Goal: Information Seeking & Learning: Learn about a topic

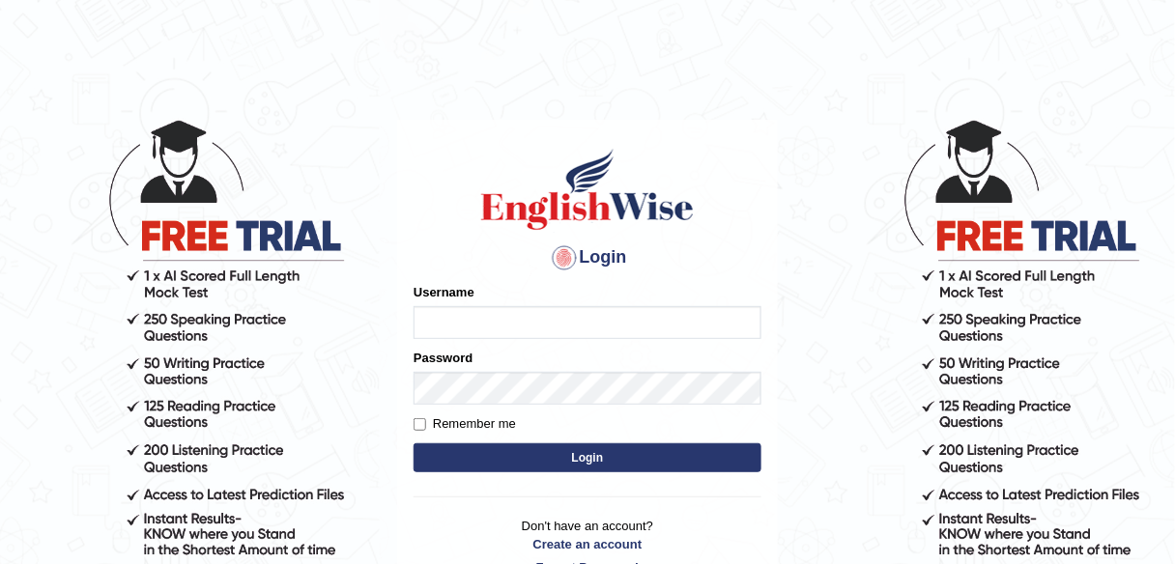
type input "SApANA2025"
click at [589, 459] on button "Login" at bounding box center [588, 458] width 348 height 29
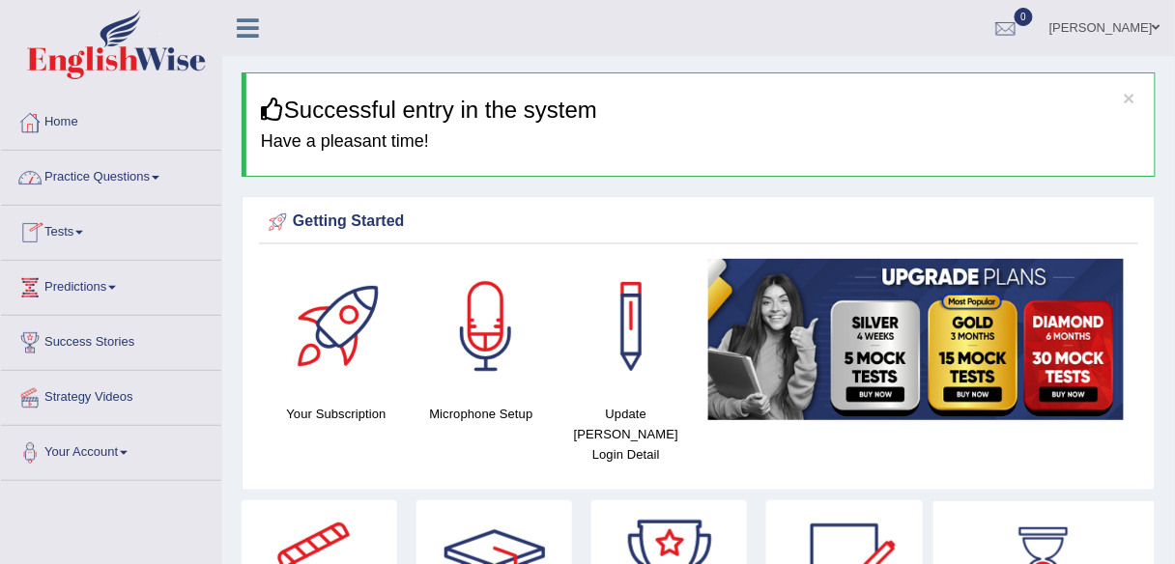
click at [139, 182] on link "Practice Questions" at bounding box center [111, 175] width 220 height 48
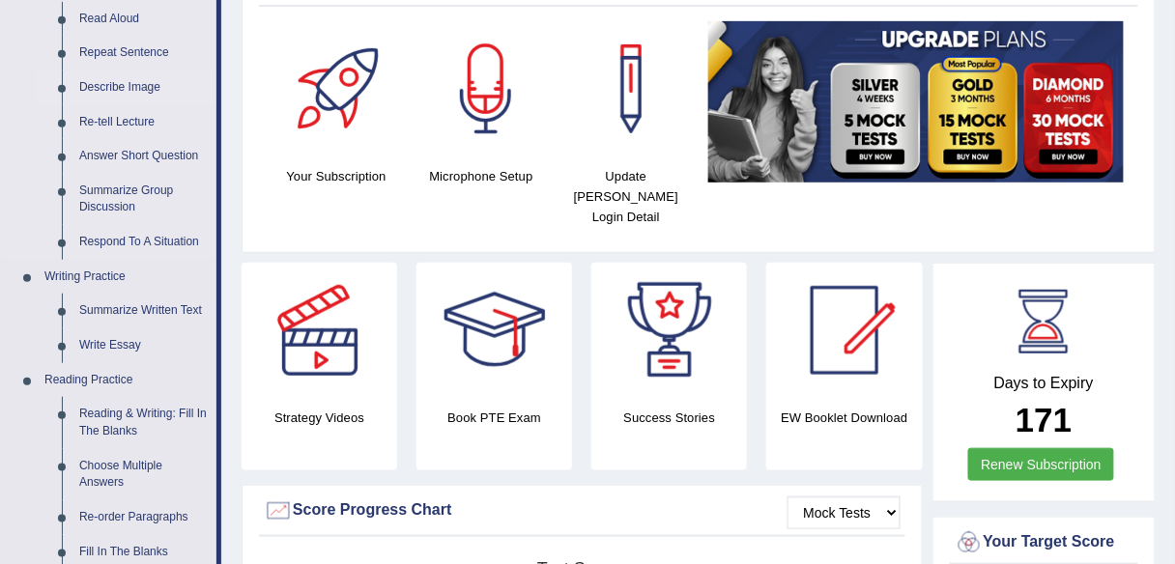
scroll to position [247, 0]
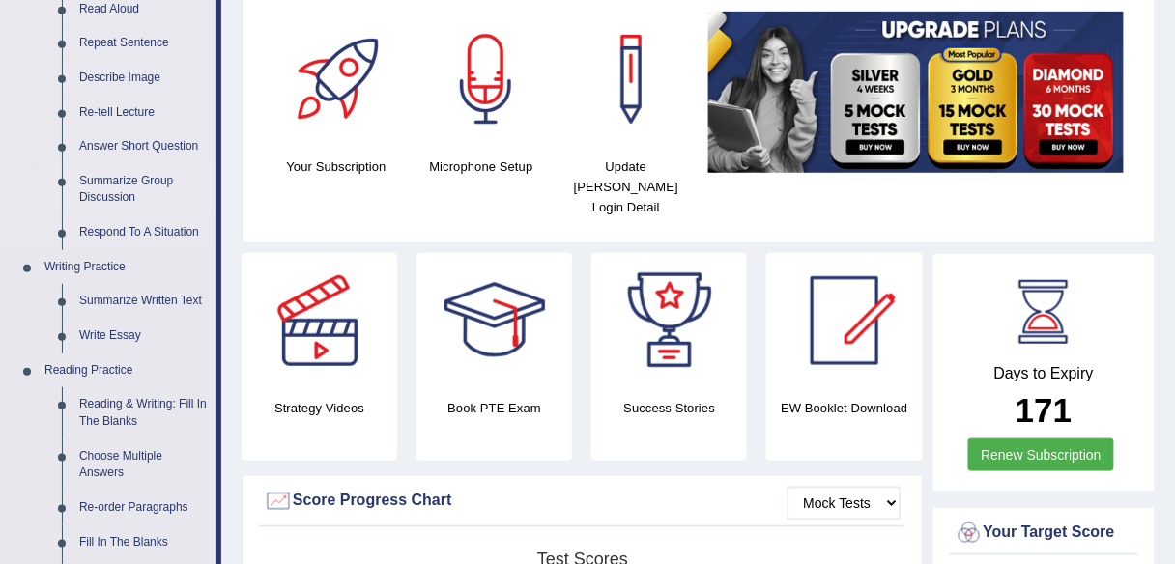
click at [120, 182] on link "Summarize Group Discussion" at bounding box center [144, 189] width 146 height 51
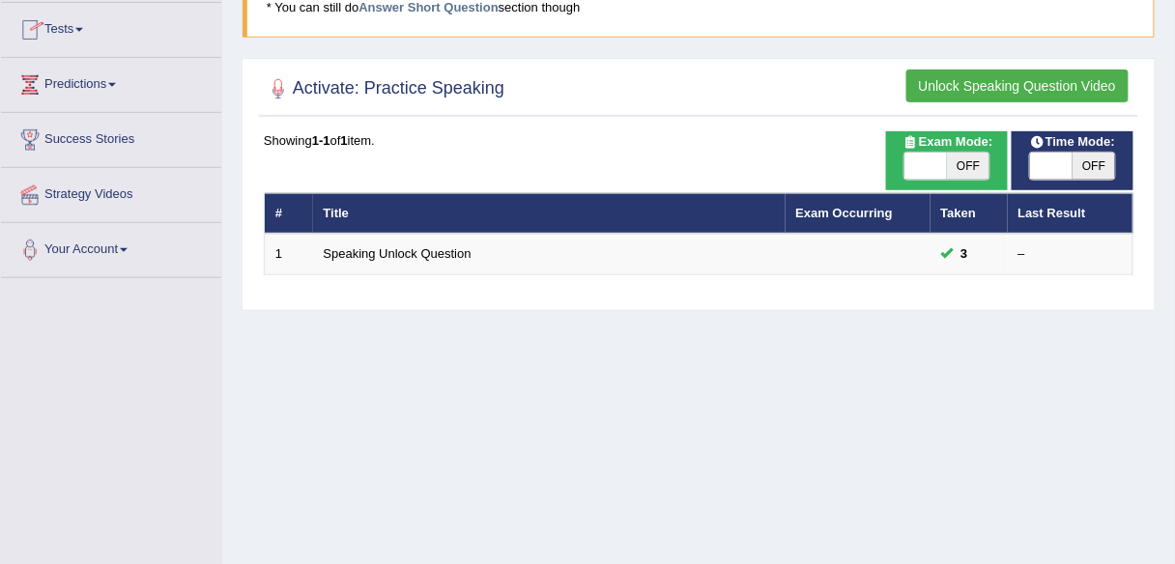
scroll to position [204, 0]
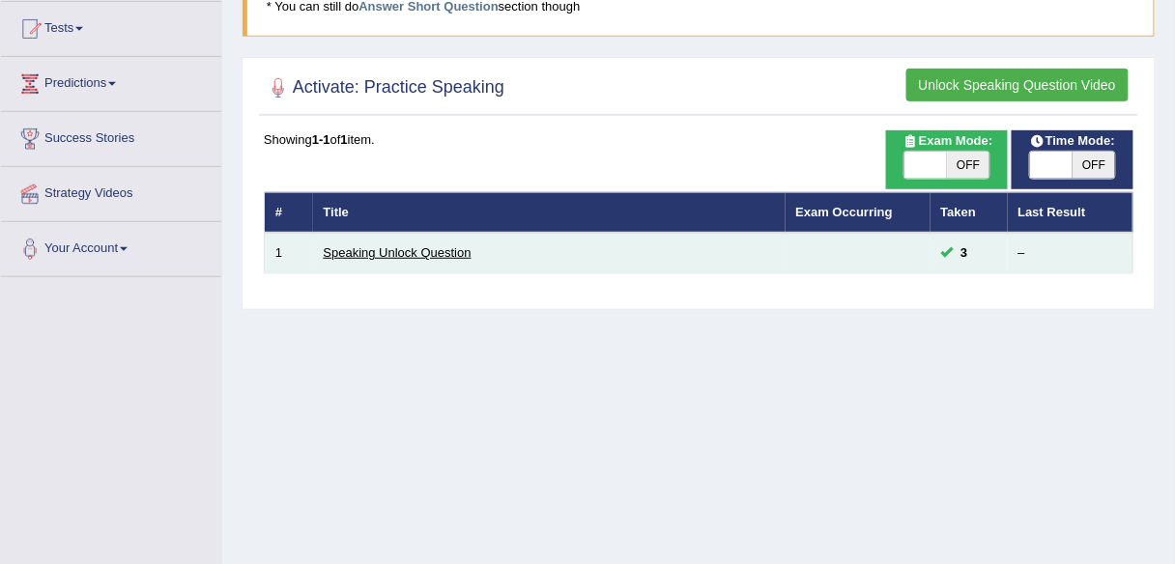
click at [396, 247] on link "Speaking Unlock Question" at bounding box center [398, 252] width 148 height 14
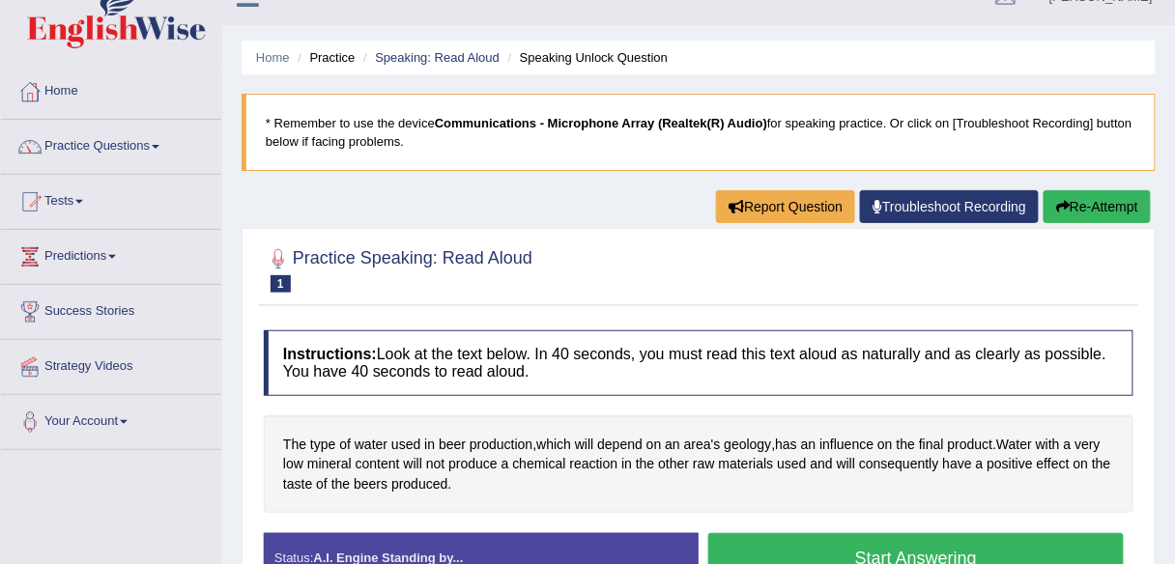
scroll to position [30, 0]
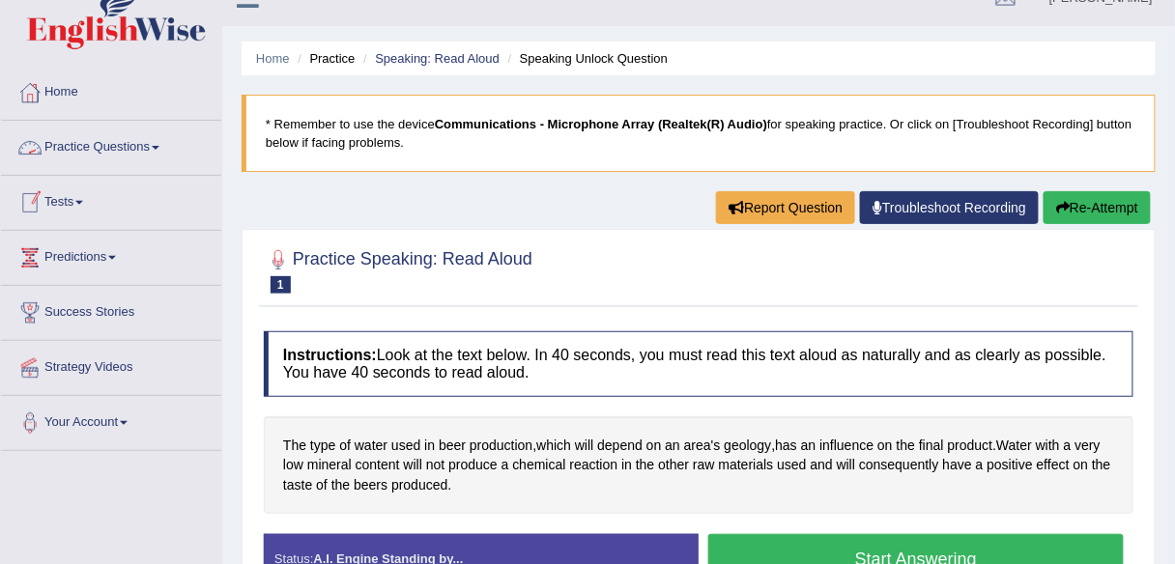
click at [100, 143] on link "Practice Questions" at bounding box center [111, 145] width 220 height 48
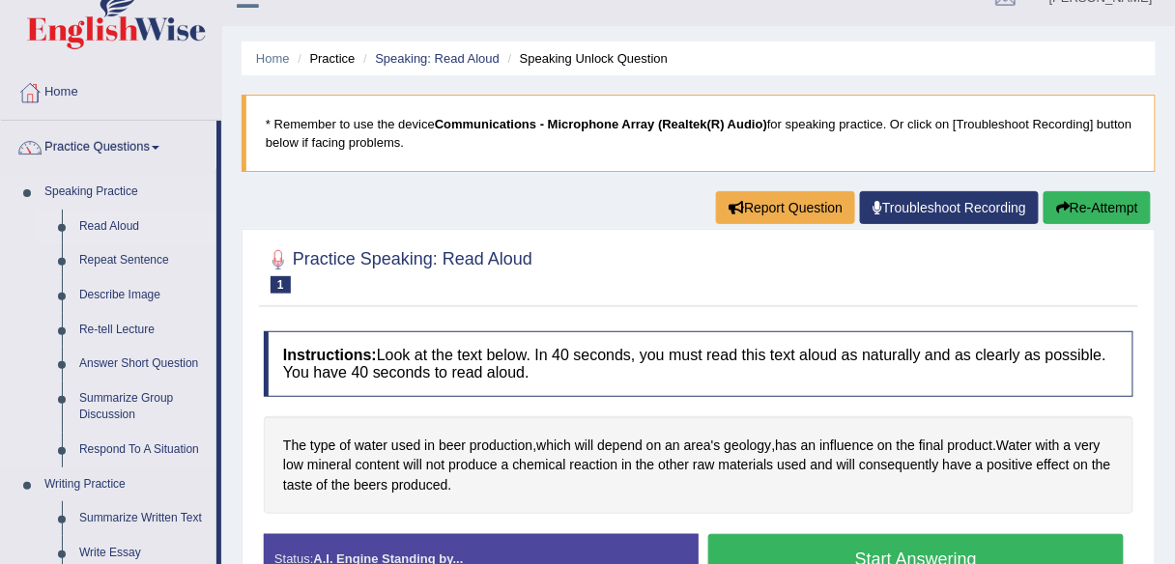
click at [138, 224] on link "Read Aloud" at bounding box center [144, 227] width 146 height 35
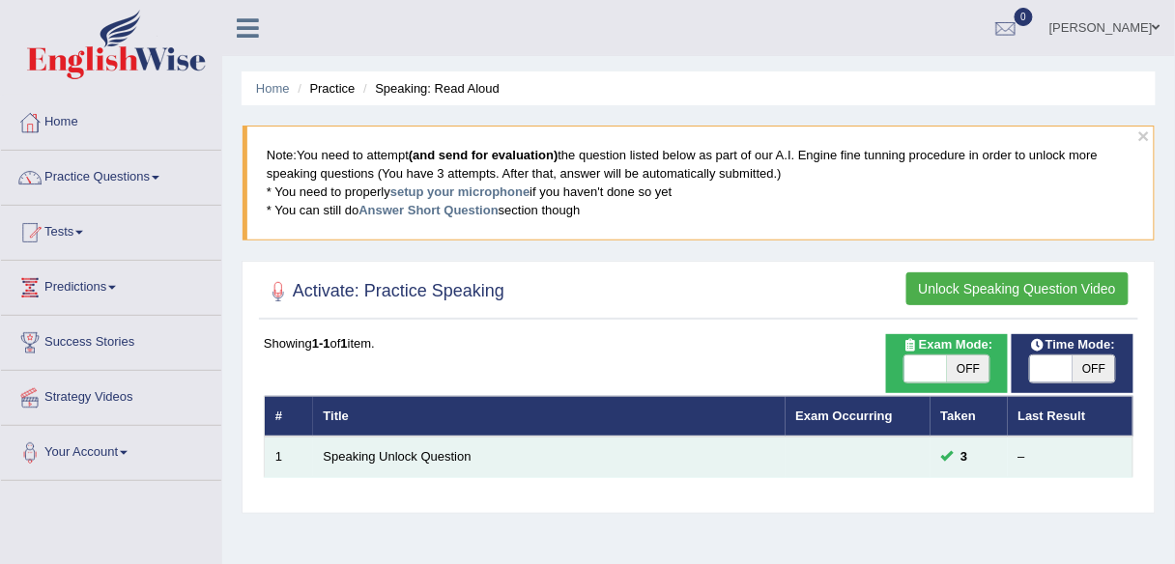
scroll to position [2, 0]
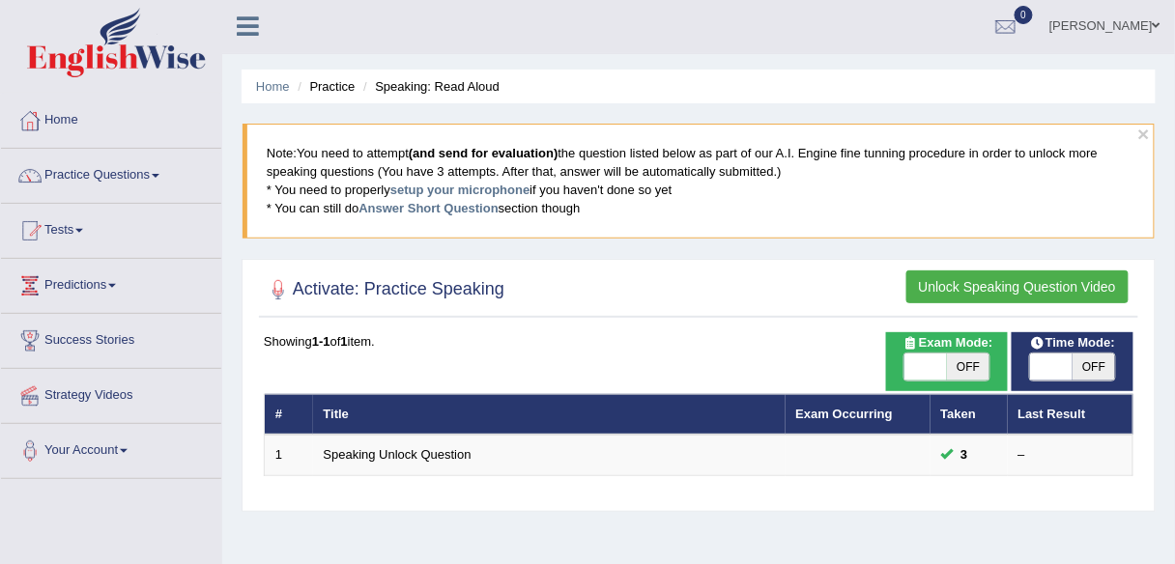
click at [959, 285] on button "Unlock Speaking Question Video" at bounding box center [1017, 287] width 222 height 33
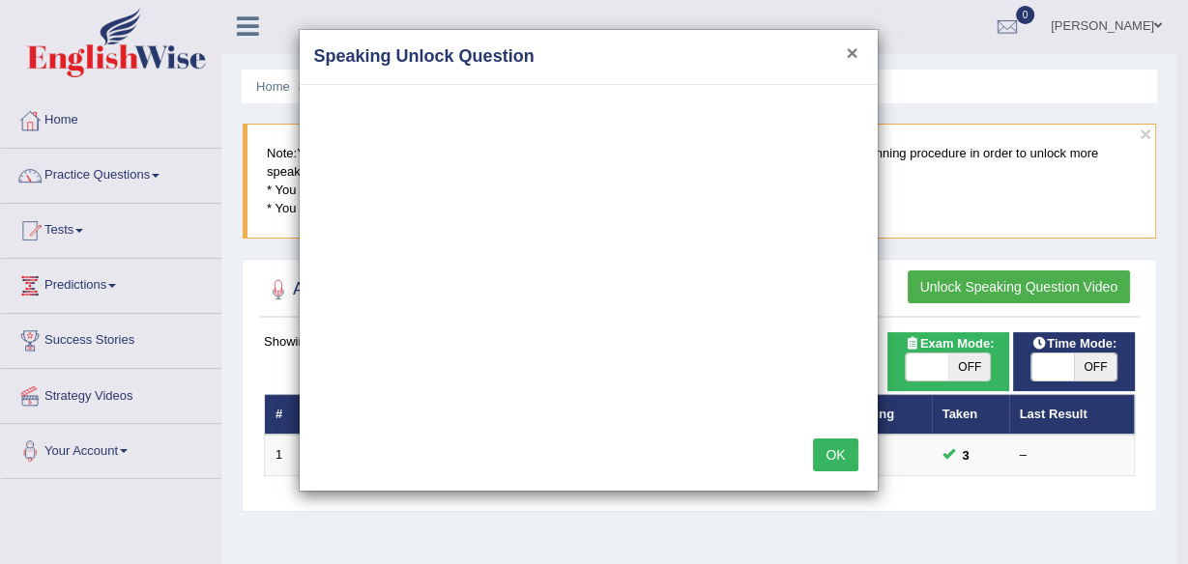
click at [848, 55] on button "×" at bounding box center [852, 53] width 12 height 20
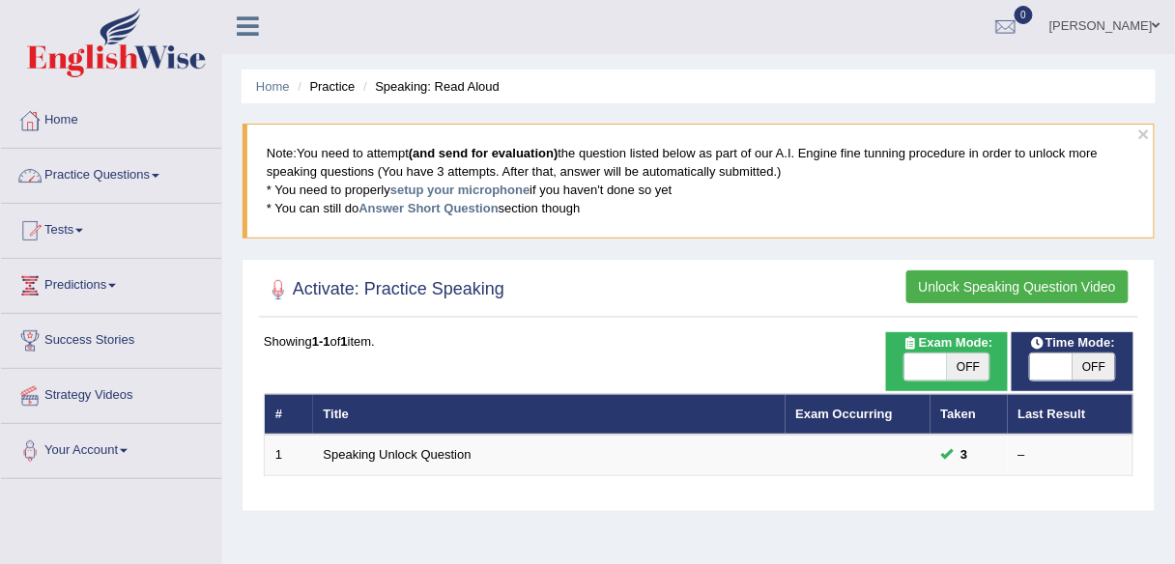
click at [144, 175] on link "Practice Questions" at bounding box center [111, 173] width 220 height 48
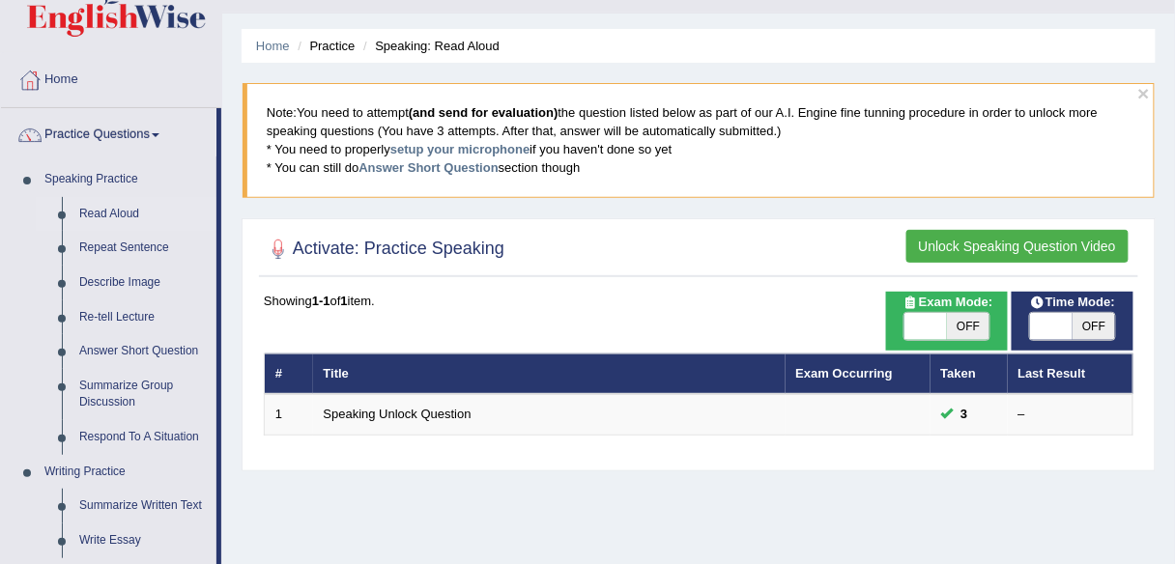
scroll to position [0, 0]
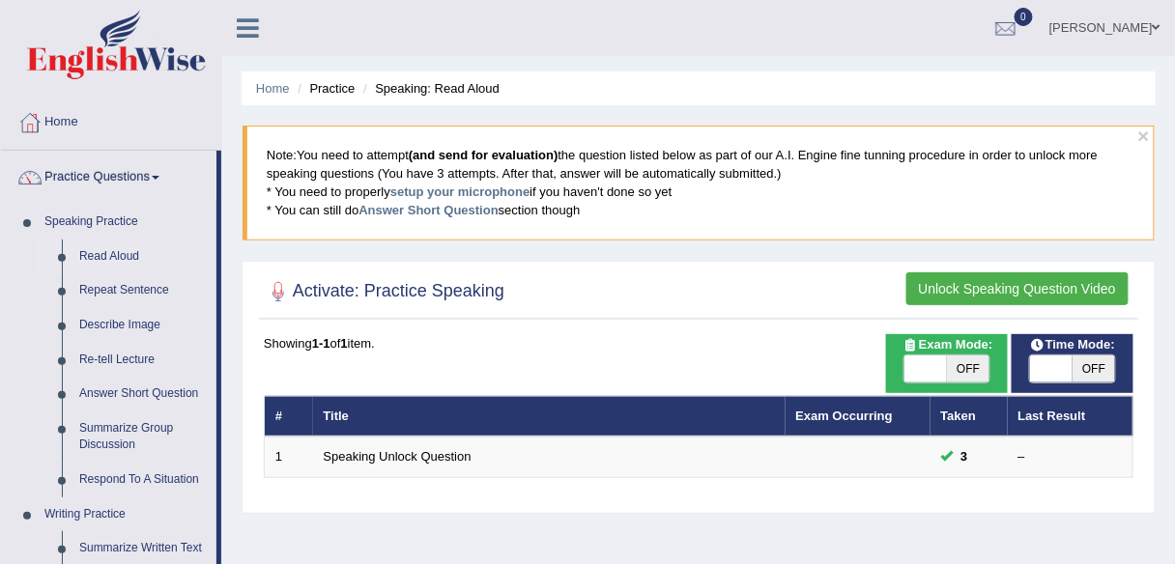
click at [950, 290] on button "Unlock Speaking Question Video" at bounding box center [1017, 288] width 222 height 33
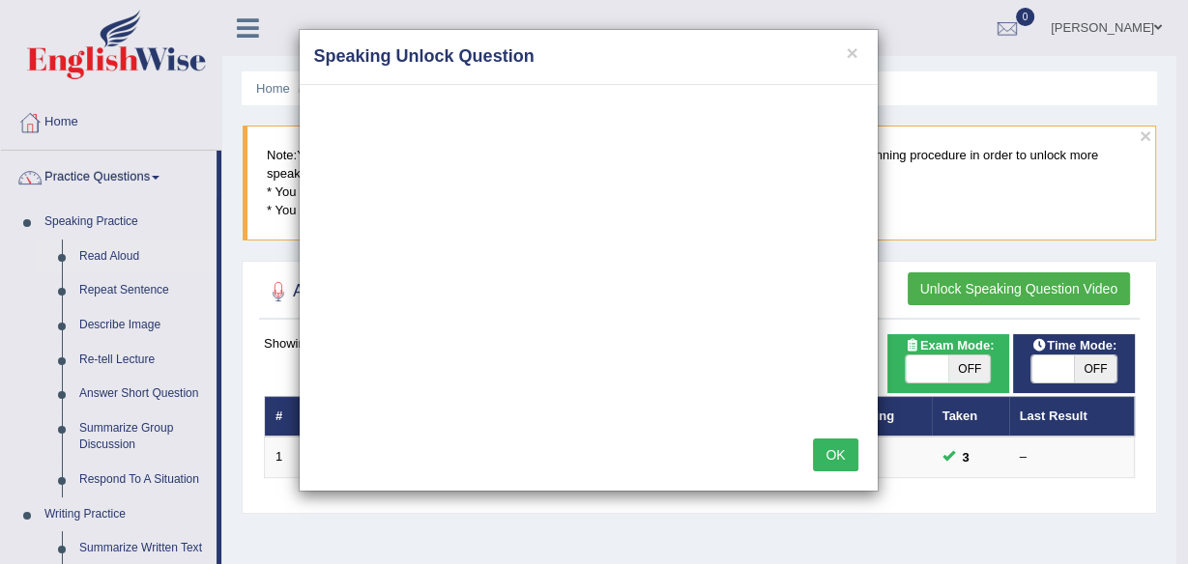
click at [838, 450] on button "OK" at bounding box center [835, 455] width 44 height 33
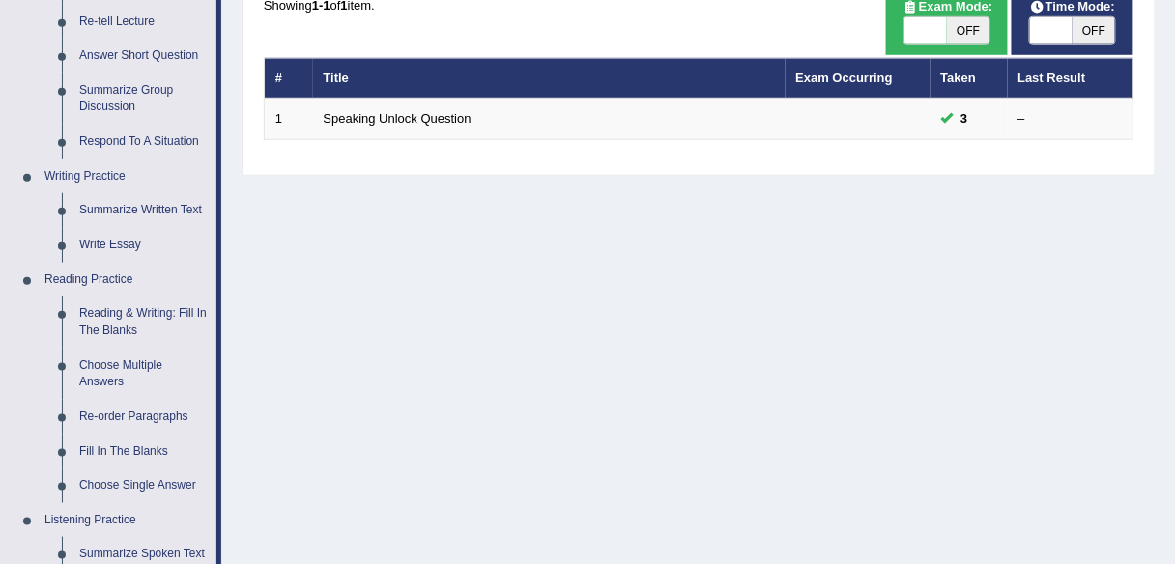
scroll to position [297, 0]
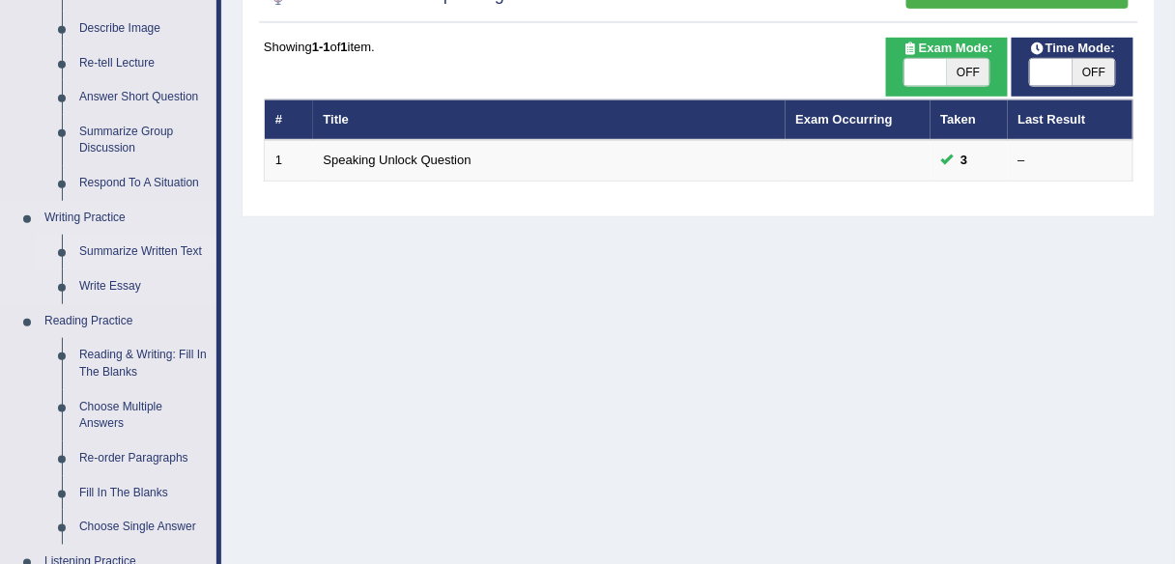
click at [156, 248] on link "Summarize Written Text" at bounding box center [144, 252] width 146 height 35
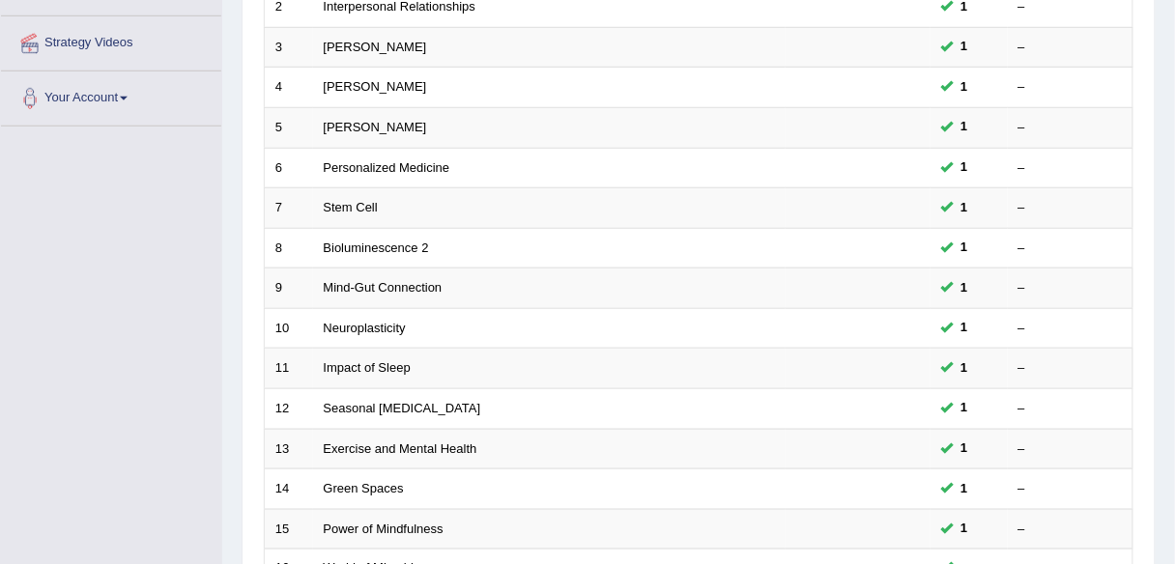
scroll to position [706, 0]
